Goal: Task Accomplishment & Management: Complete application form

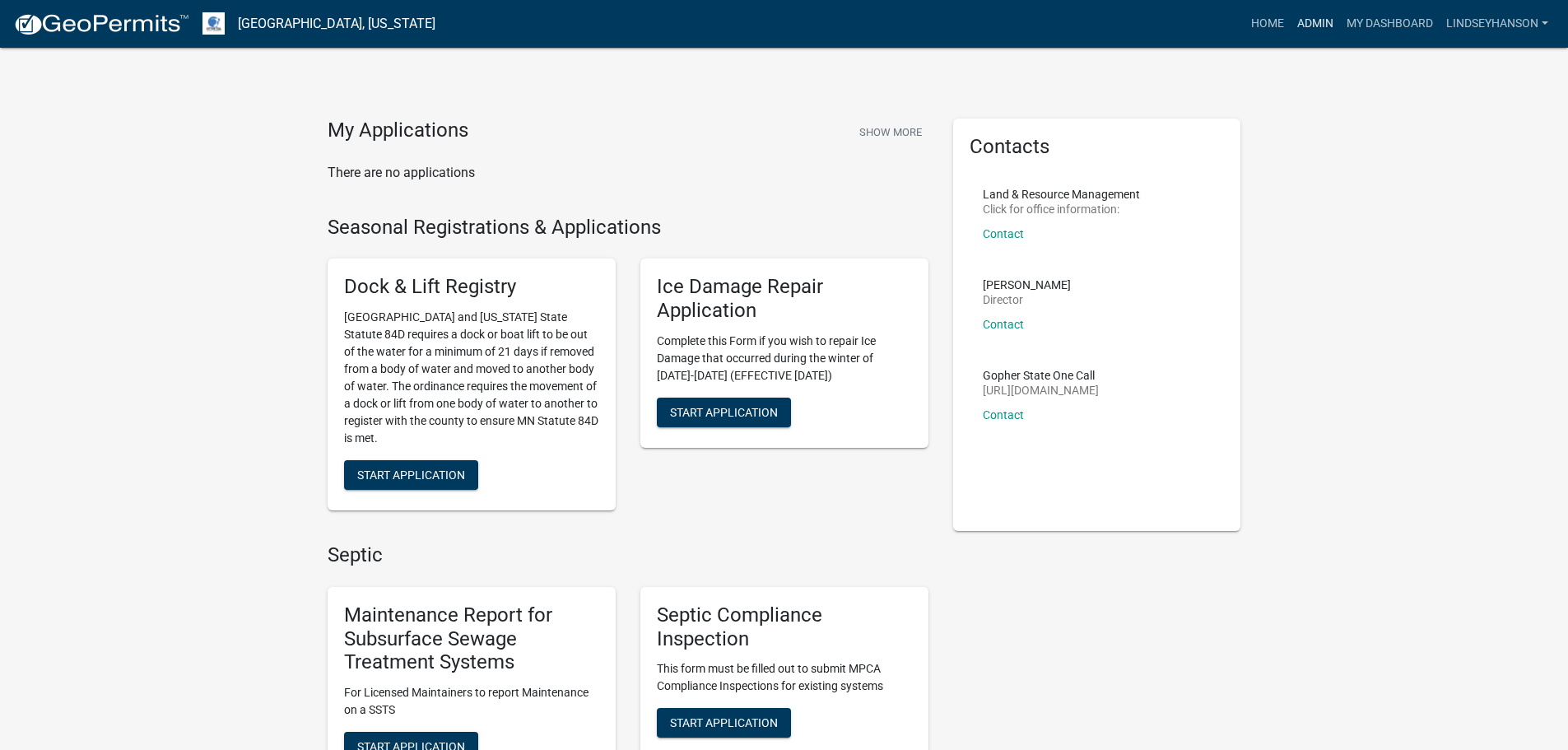
click at [1307, 19] on link "Admin" at bounding box center [1315, 23] width 49 height 31
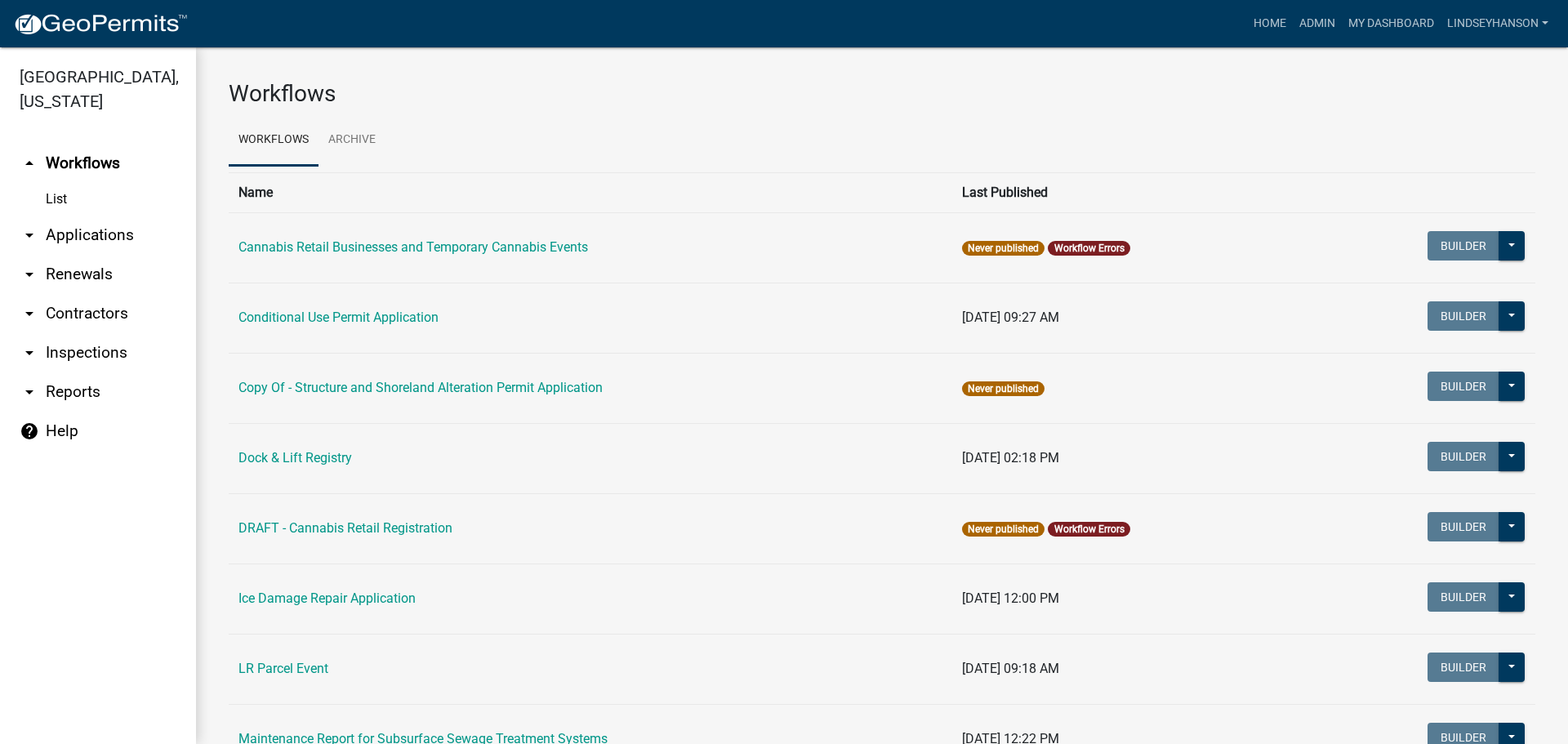
click at [92, 236] on link "arrow_drop_down Applications" at bounding box center [98, 235] width 196 height 39
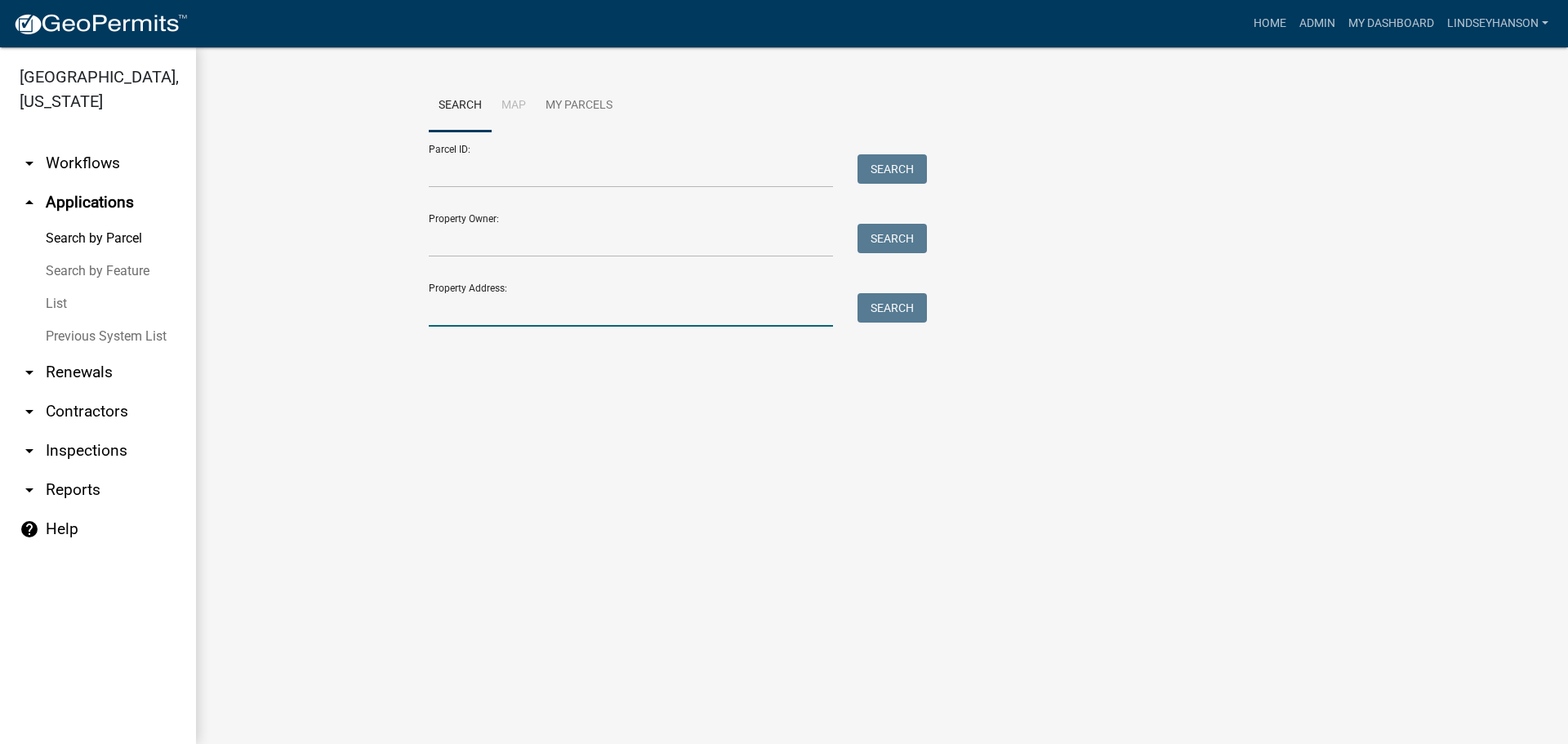
click at [524, 305] on input "Property Address:" at bounding box center [631, 310] width 405 height 34
type input "32415"
click at [898, 300] on button "Search" at bounding box center [892, 308] width 69 height 29
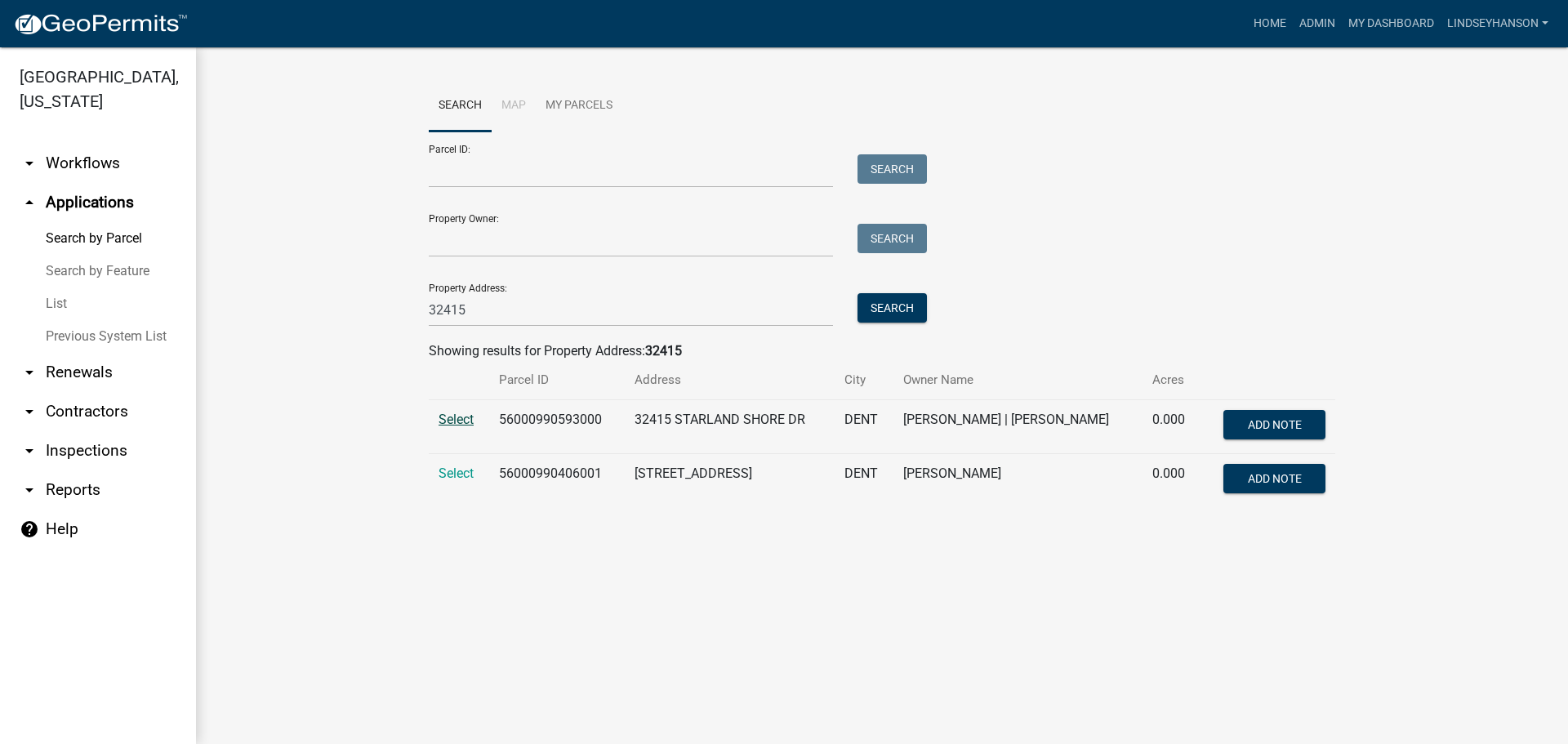
click at [454, 417] on span "Select" at bounding box center [455, 419] width 35 height 15
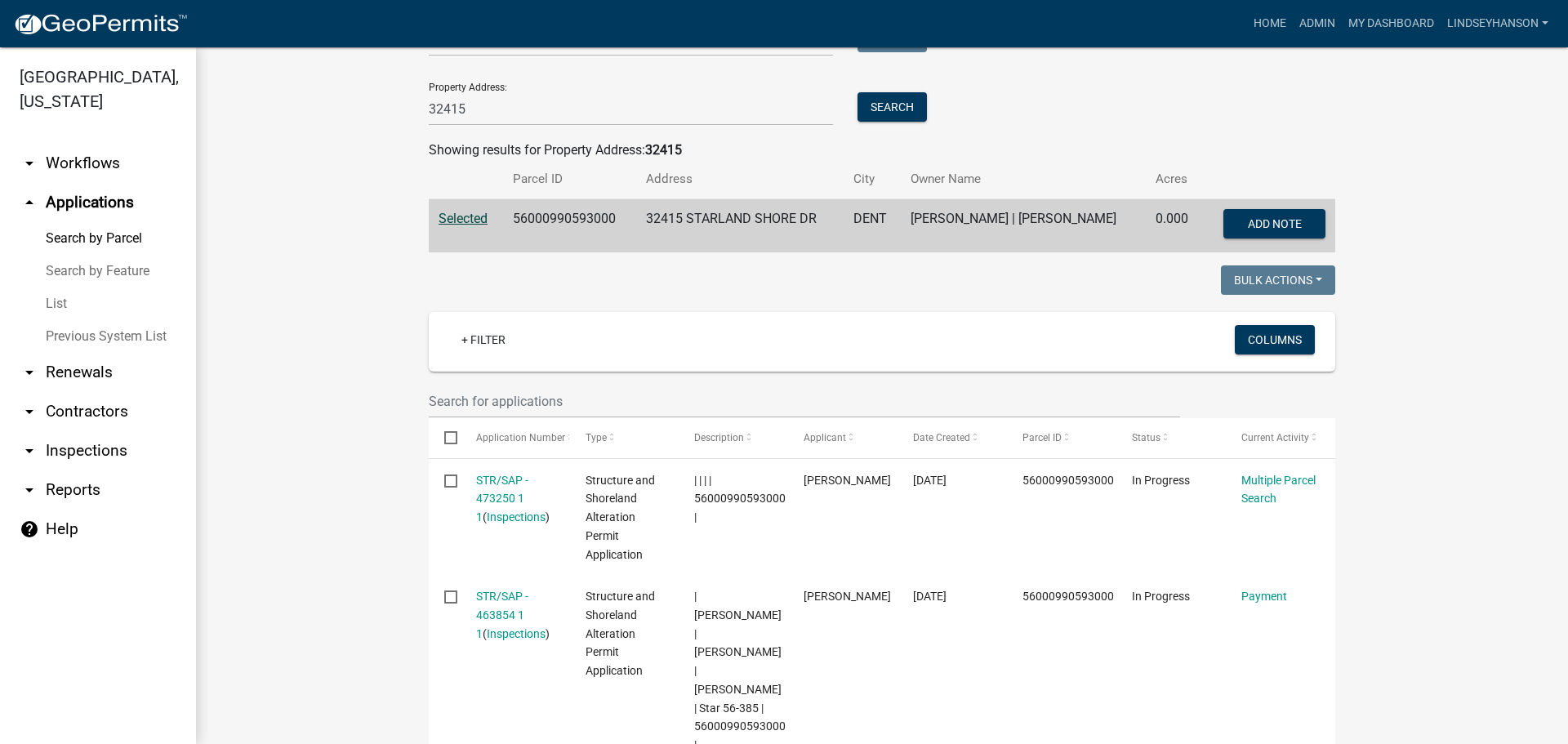
scroll to position [164, 0]
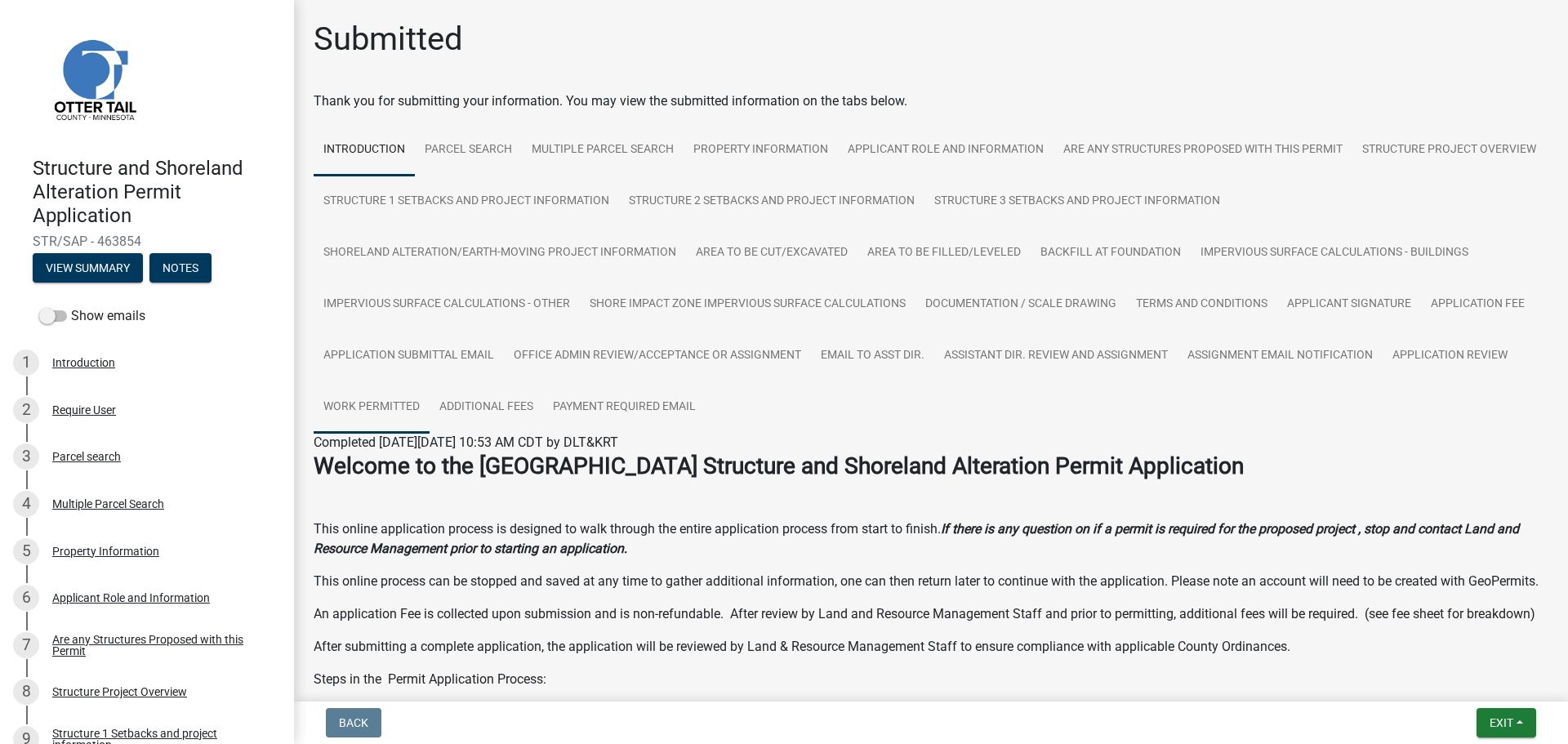
click at [374, 406] on link "Work Permitted" at bounding box center [372, 407] width 116 height 52
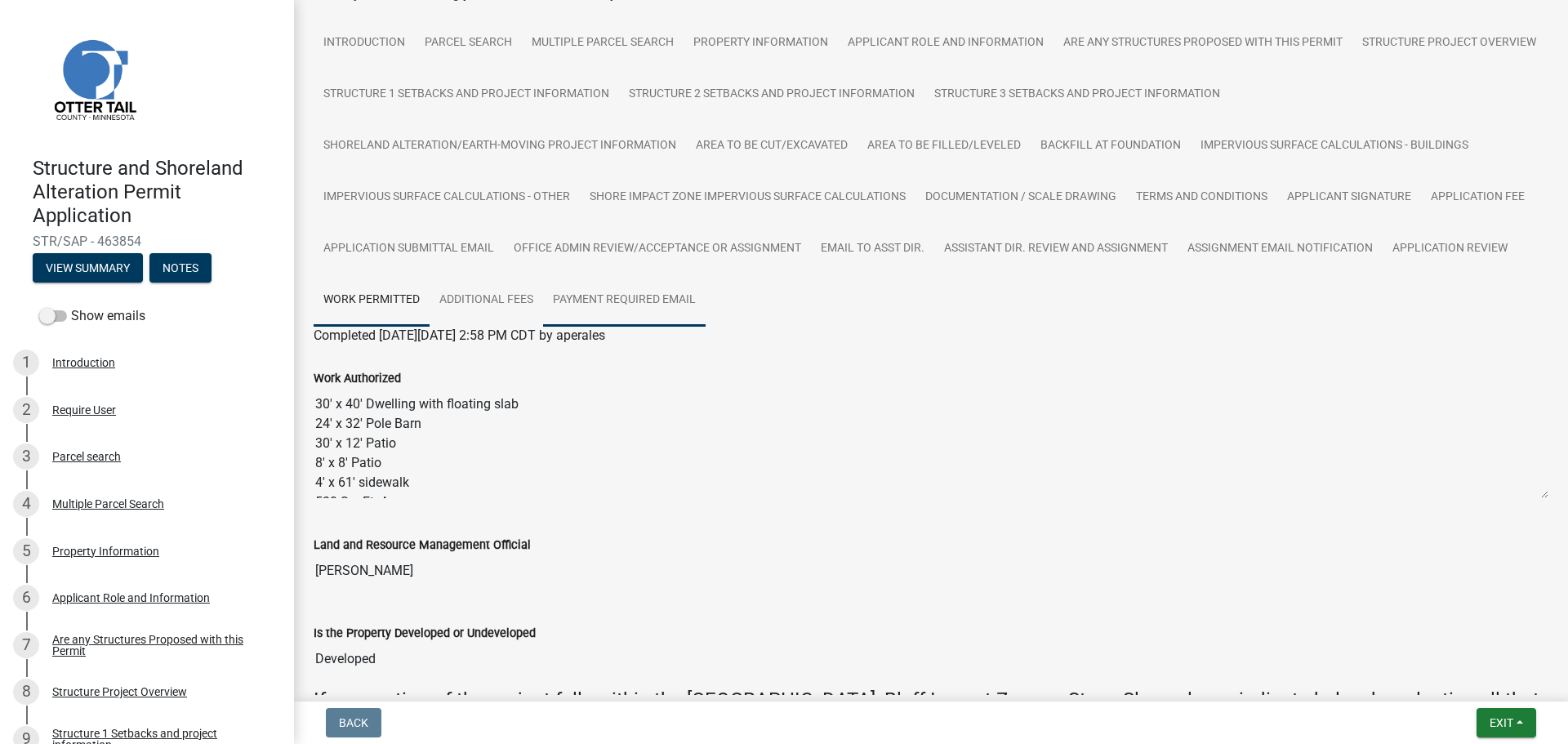
scroll to position [164, 0]
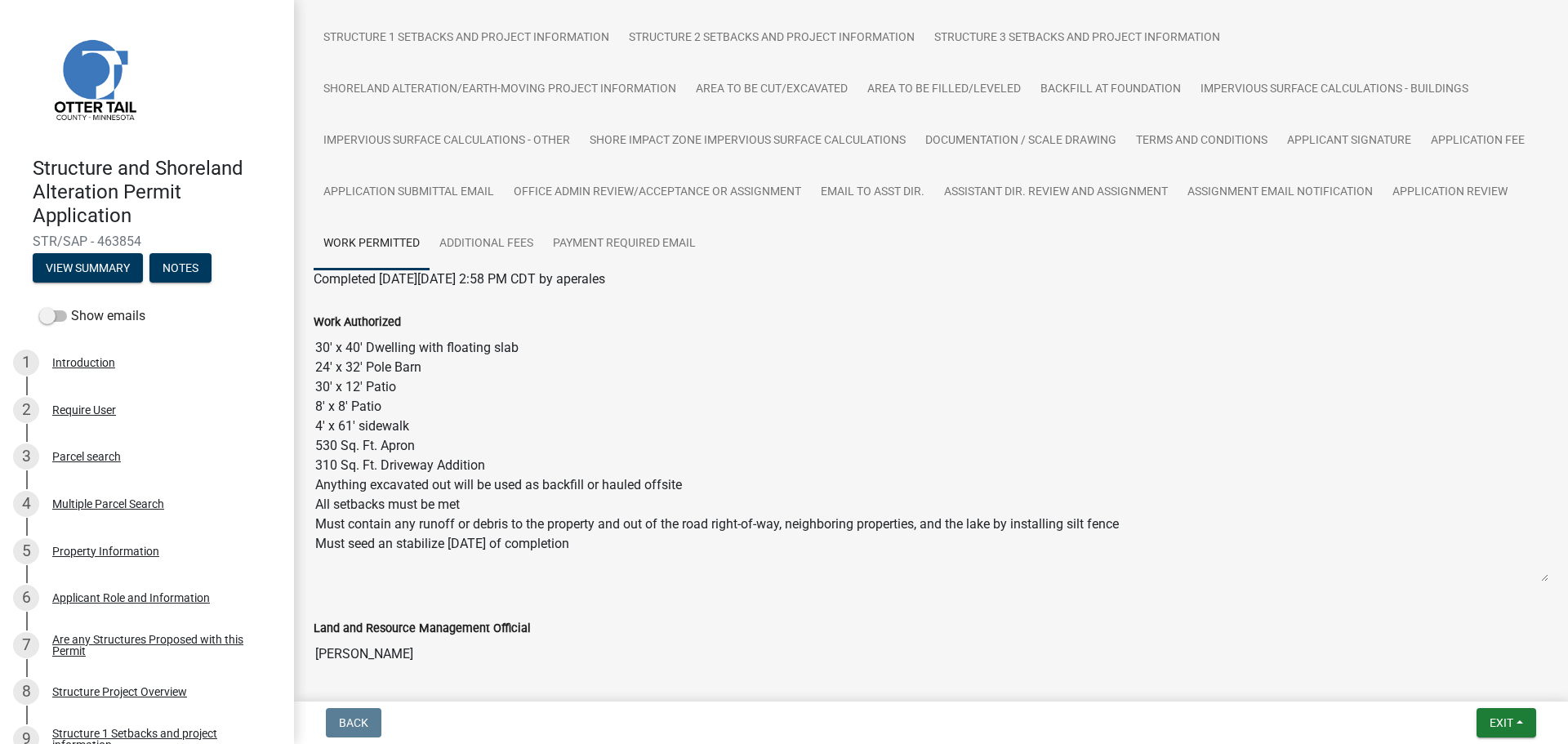
drag, startPoint x: 1525, startPoint y: 438, endPoint x: 1519, endPoint y: 578, distance: 140.1
click at [1519, 578] on textarea "30' x 40' Dwelling with floating slab 24' x 32' Pole Barn 30' x 12' Patio 8' x …" at bounding box center [931, 457] width 1235 height 251
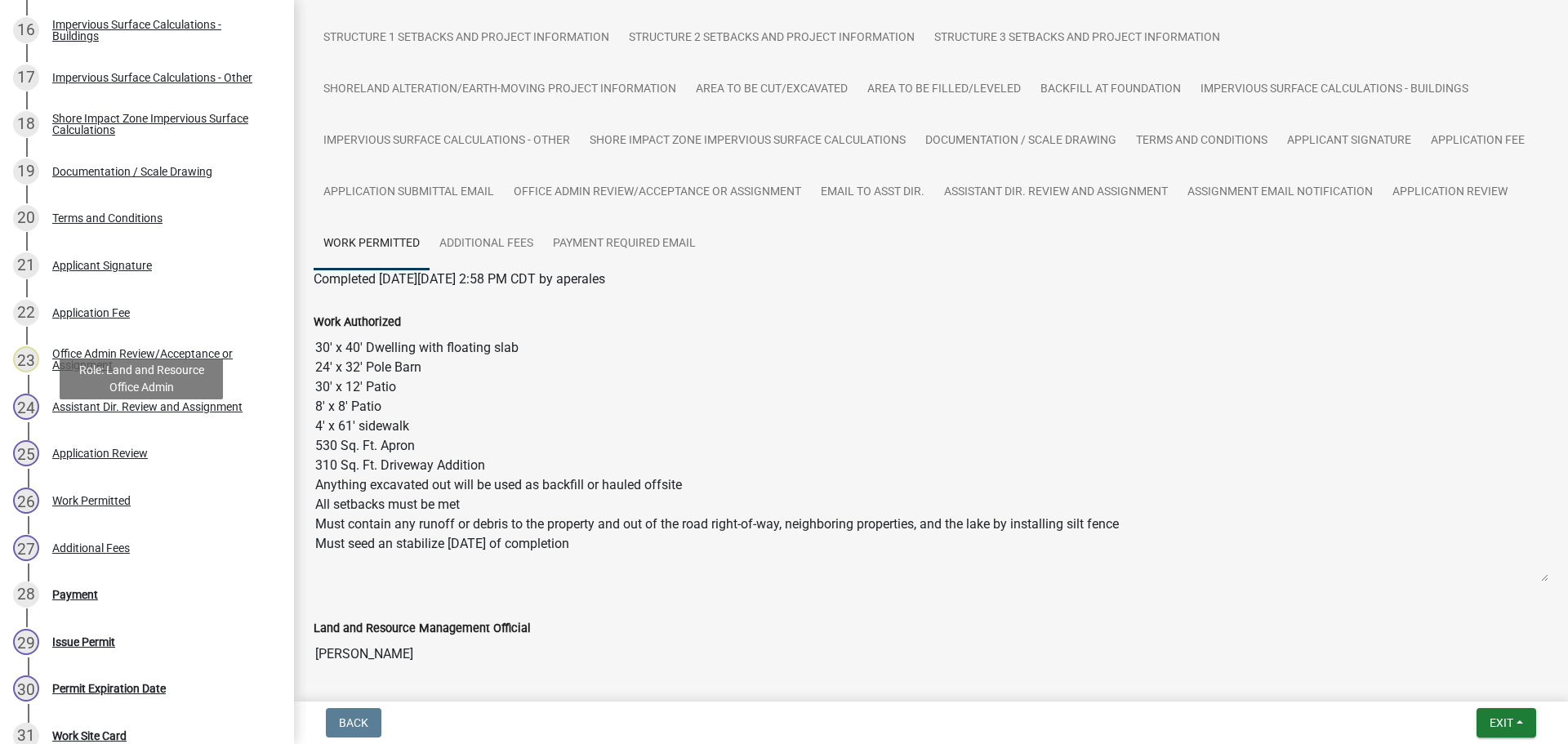
scroll to position [1061, 0]
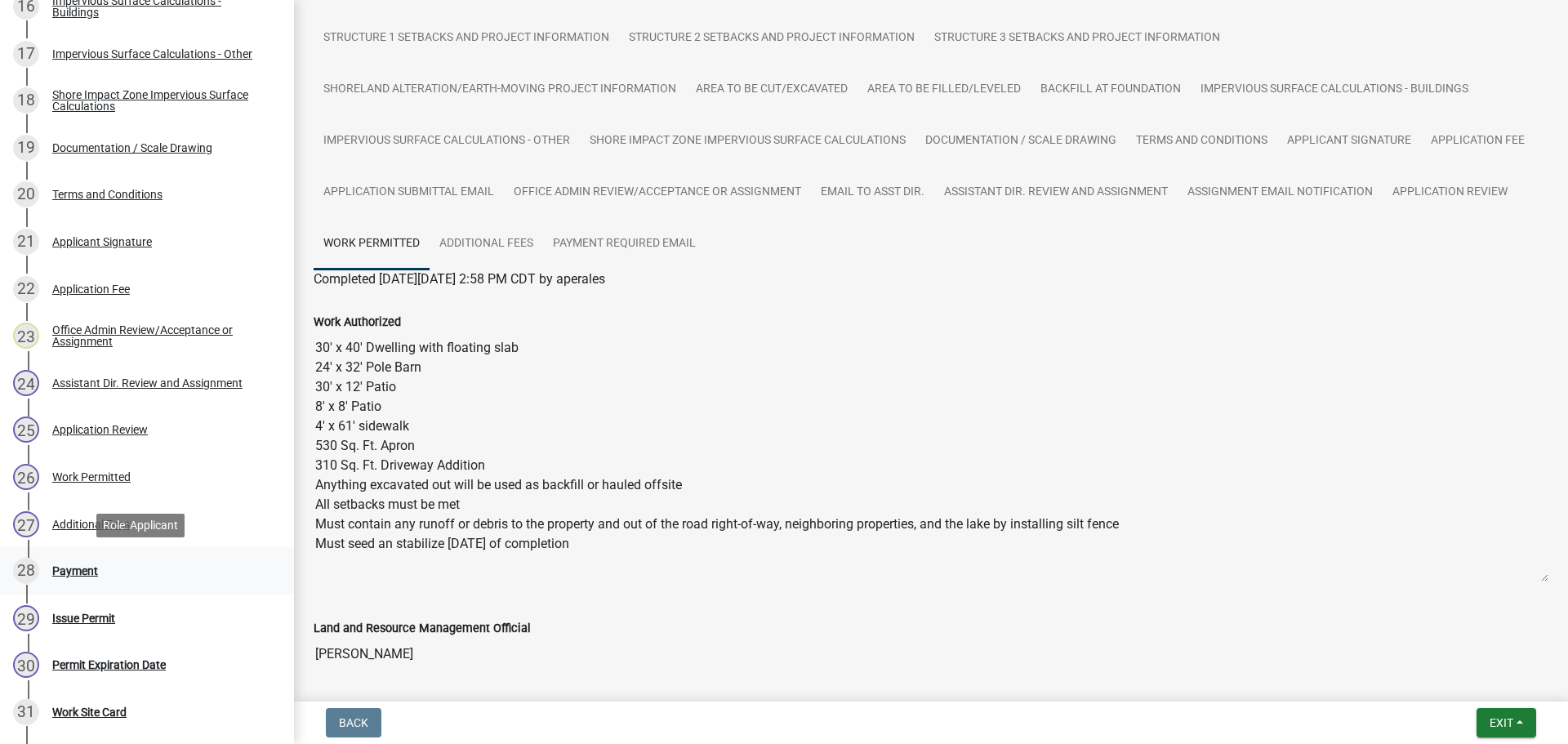
click at [83, 568] on div "Payment" at bounding box center [75, 570] width 45 height 12
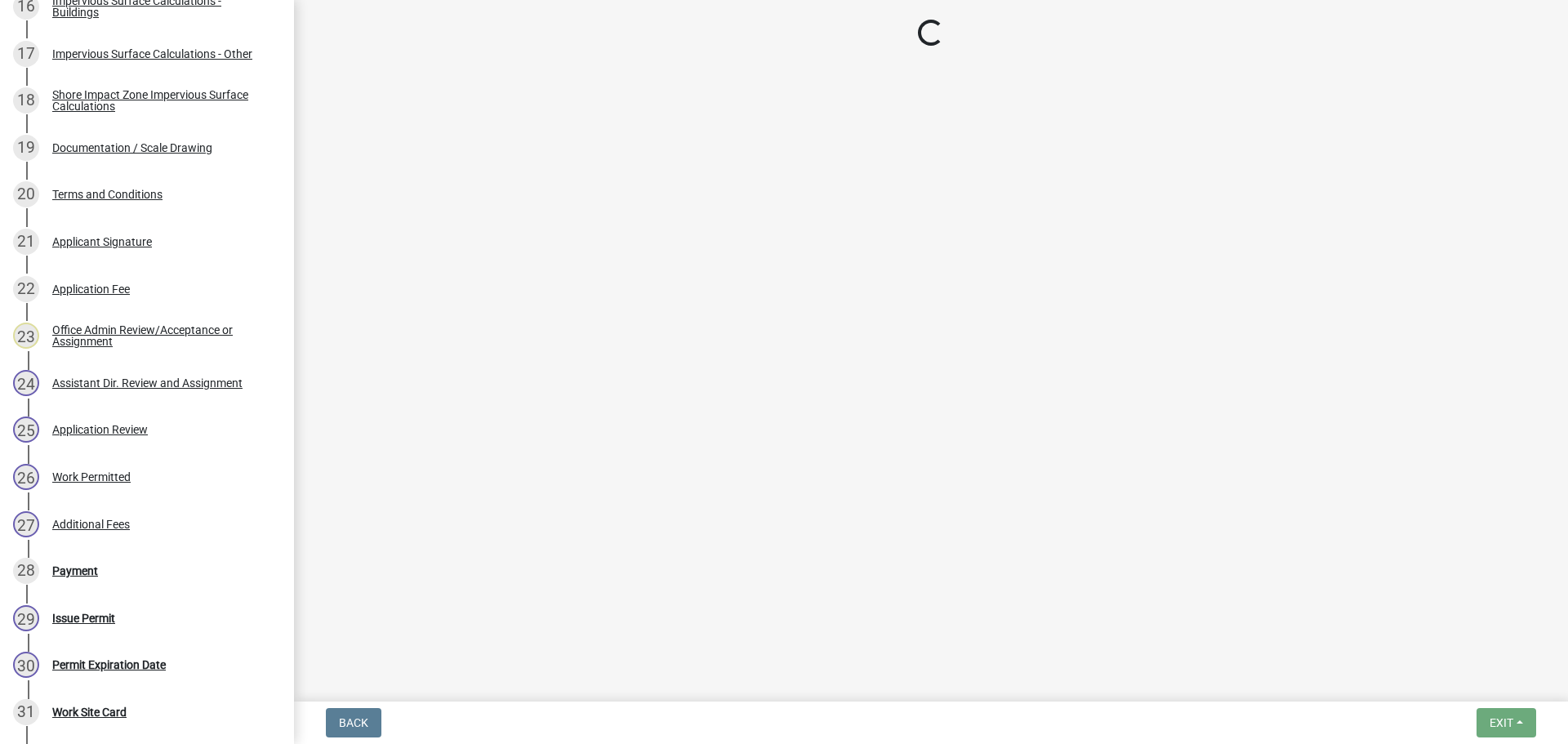
select select "3: 3"
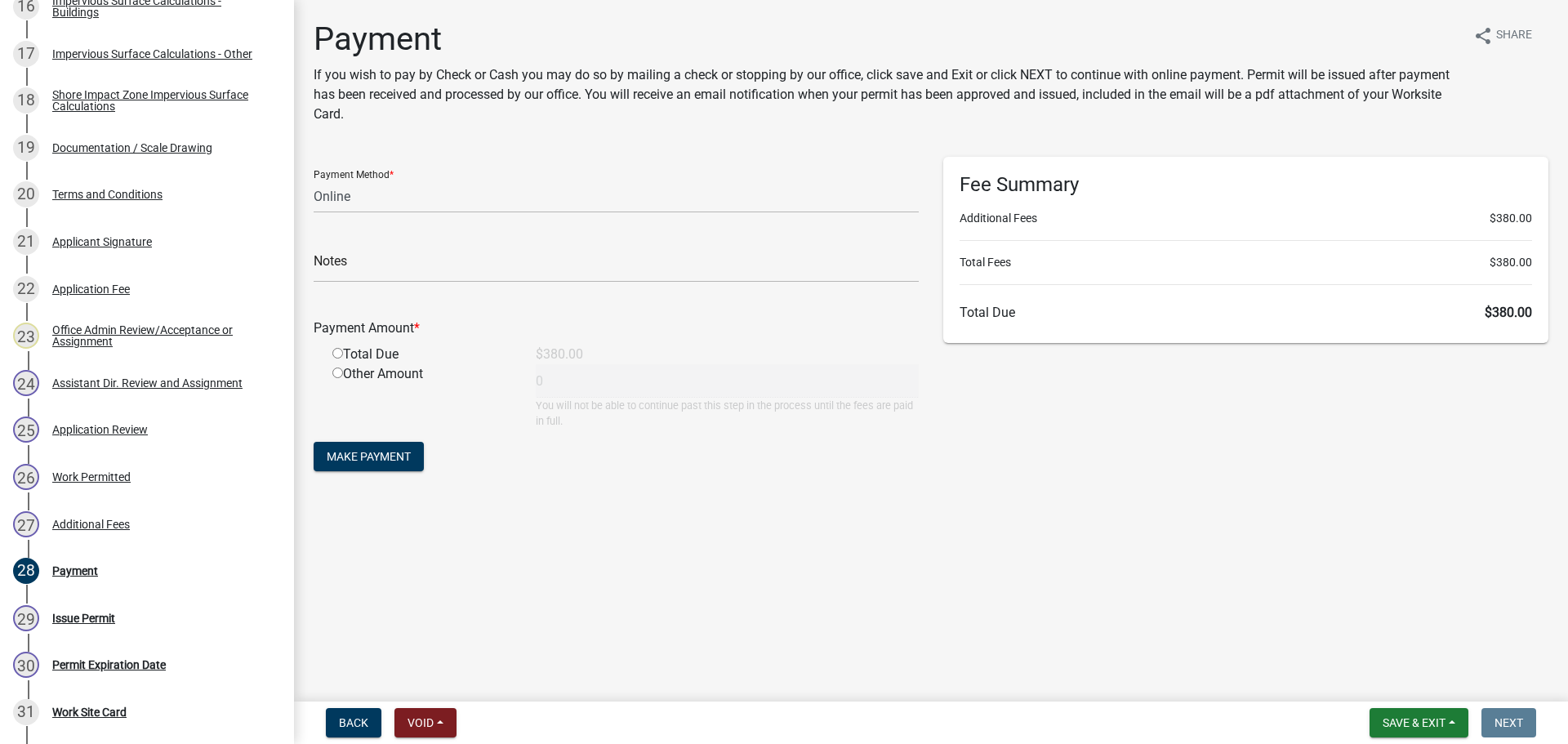
click at [335, 355] on input "radio" at bounding box center [338, 353] width 11 height 11
radio input "true"
type input "380"
click at [369, 452] on span "Make Payment" at bounding box center [368, 456] width 84 height 13
